Goal: Transaction & Acquisition: Purchase product/service

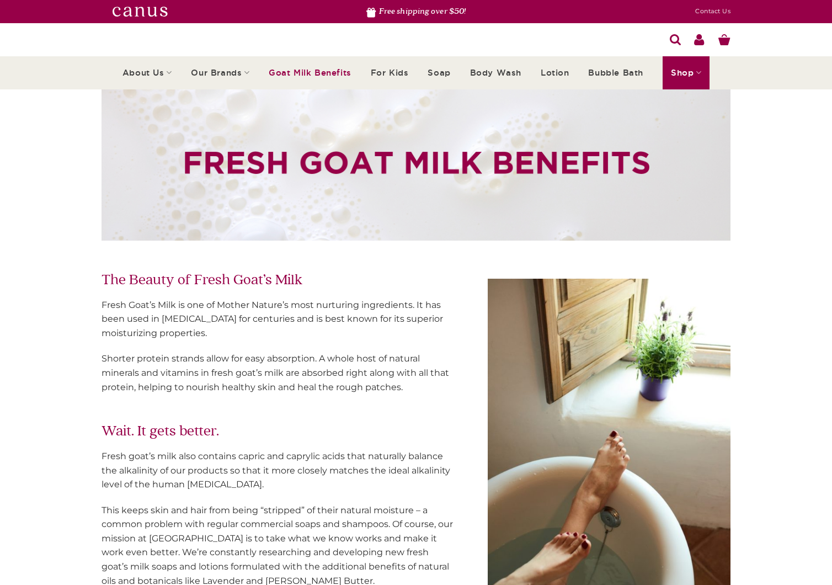
click at [158, 12] on img at bounding box center [139, 11] width 55 height 9
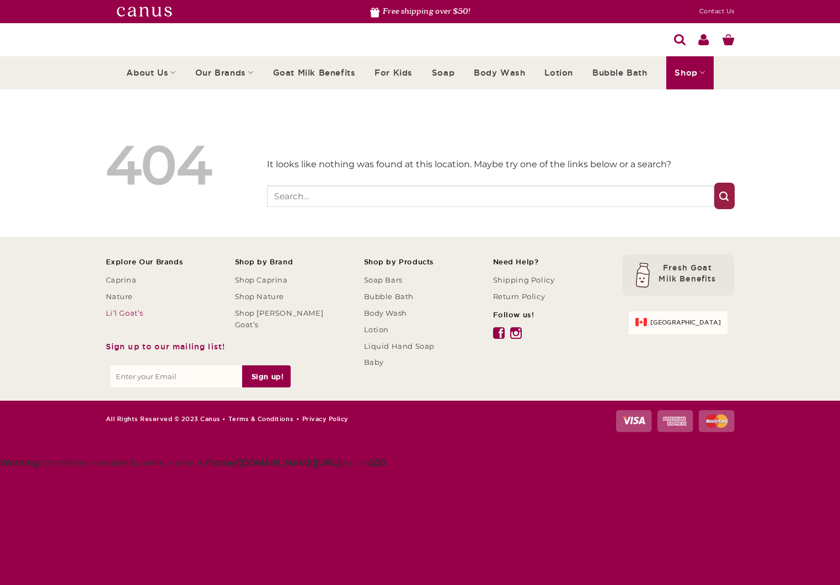
click at [130, 314] on link "Li’l Goat’s" at bounding box center [125, 313] width 38 height 16
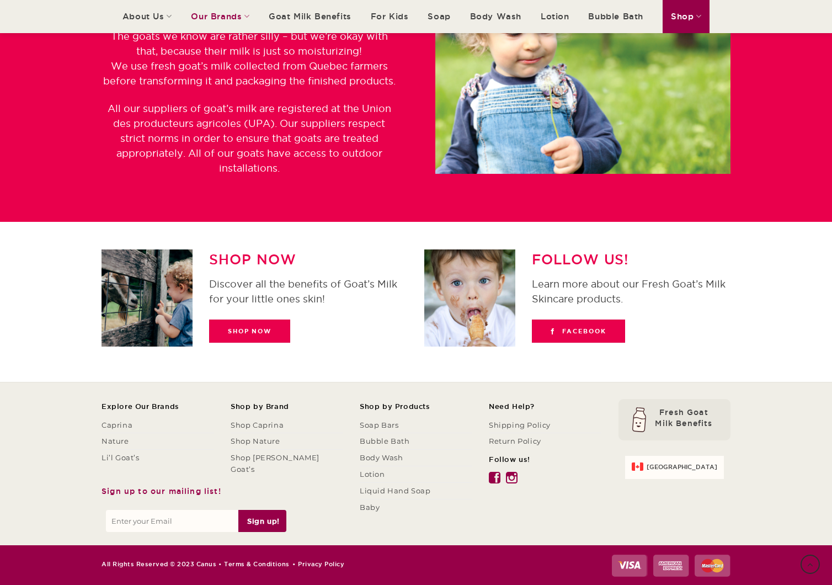
scroll to position [1239, 0]
click at [258, 433] on link "Shop Nature" at bounding box center [256, 441] width 50 height 16
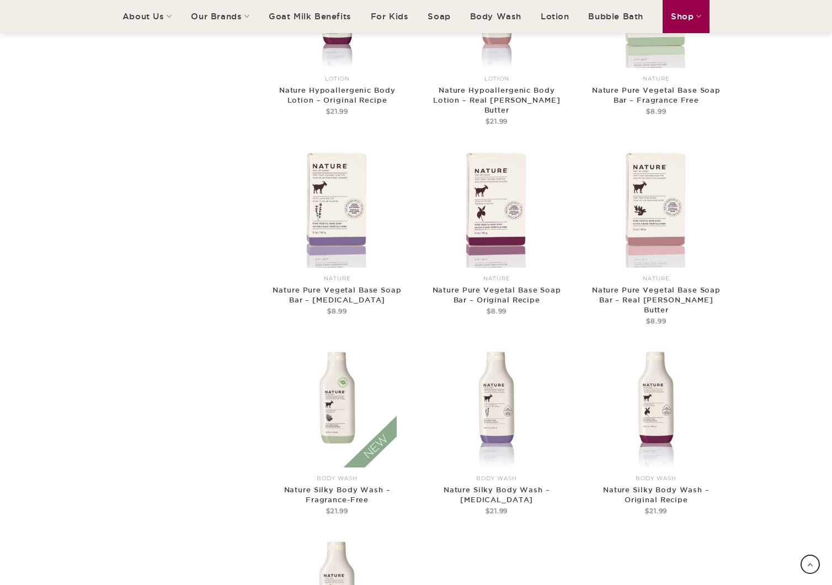
scroll to position [1773, 0]
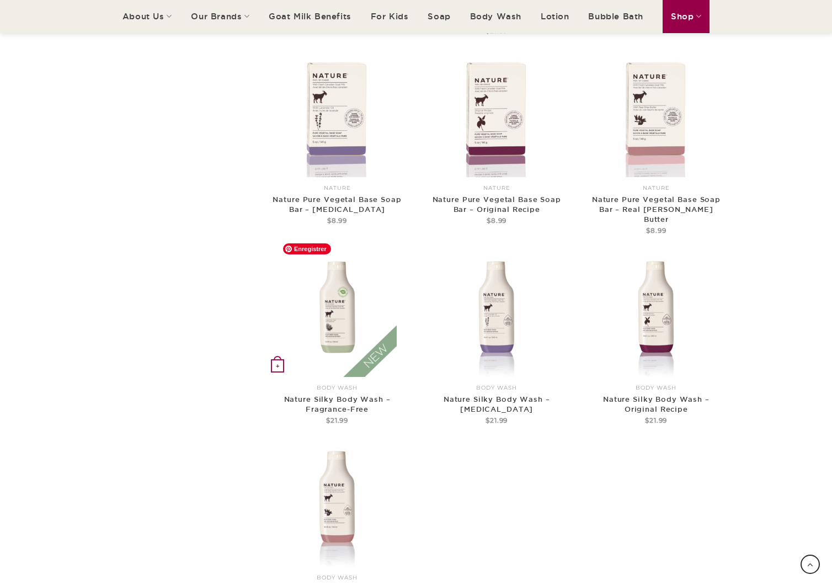
click at [369, 302] on img at bounding box center [336, 317] width 119 height 119
